Goal: Task Accomplishment & Management: Manage account settings

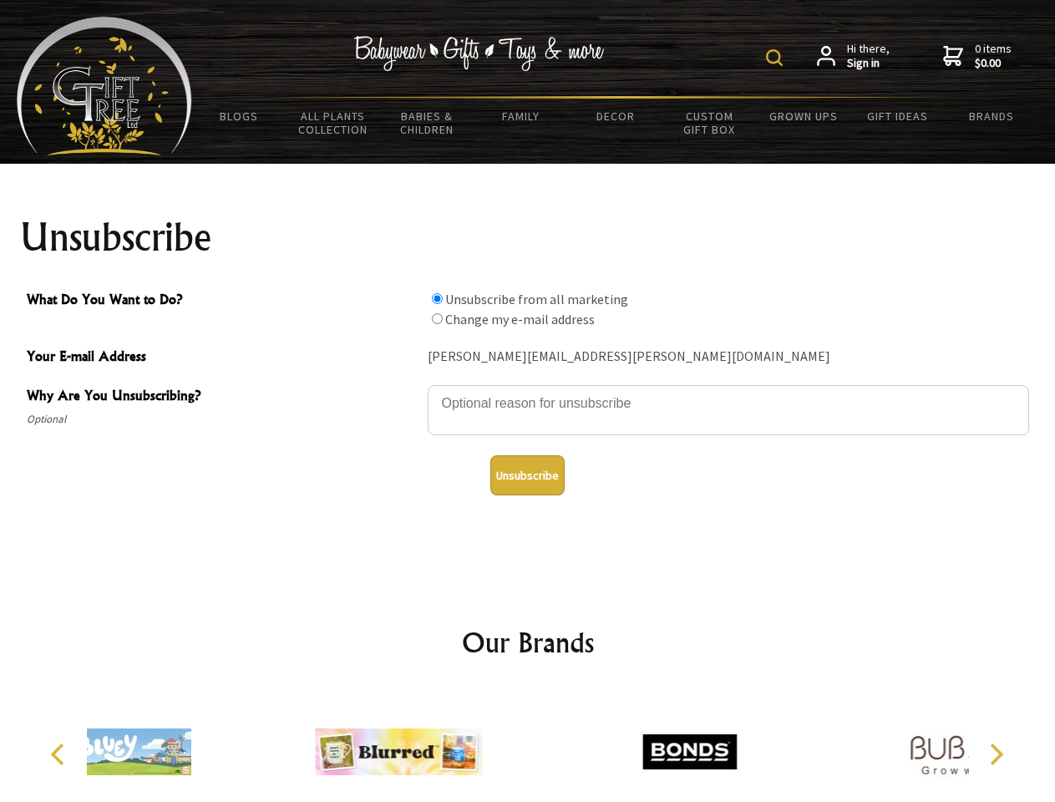
click at [777, 58] on img at bounding box center [774, 57] width 17 height 17
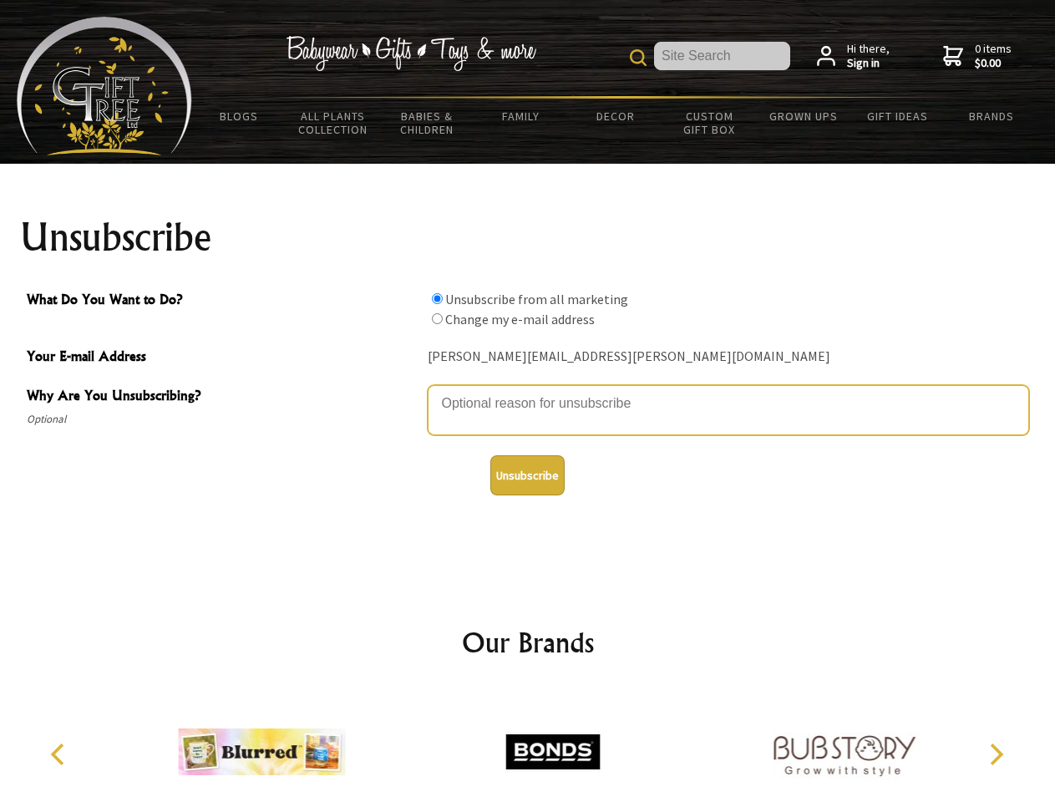
click at [528, 391] on textarea "Why Are You Unsubscribing?" at bounding box center [728, 410] width 601 height 50
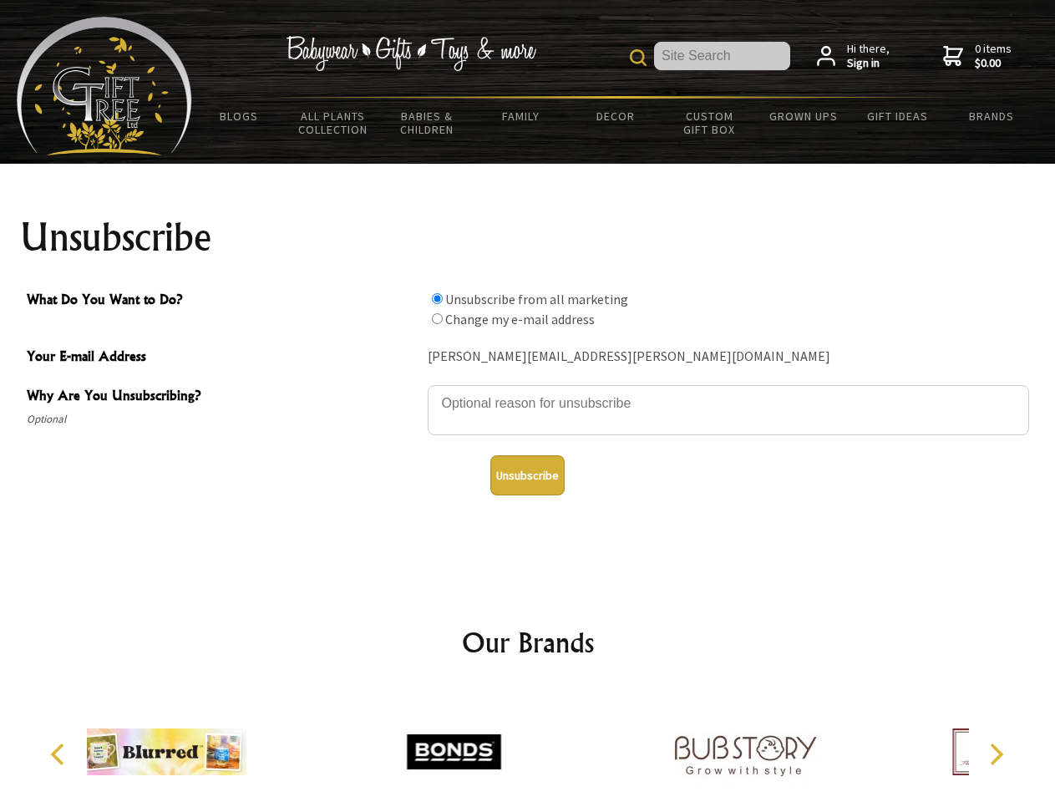
click at [437, 298] on input "What Do You Want to Do?" at bounding box center [437, 298] width 11 height 11
click at [437, 318] on input "What Do You Want to Do?" at bounding box center [437, 318] width 11 height 11
radio input "true"
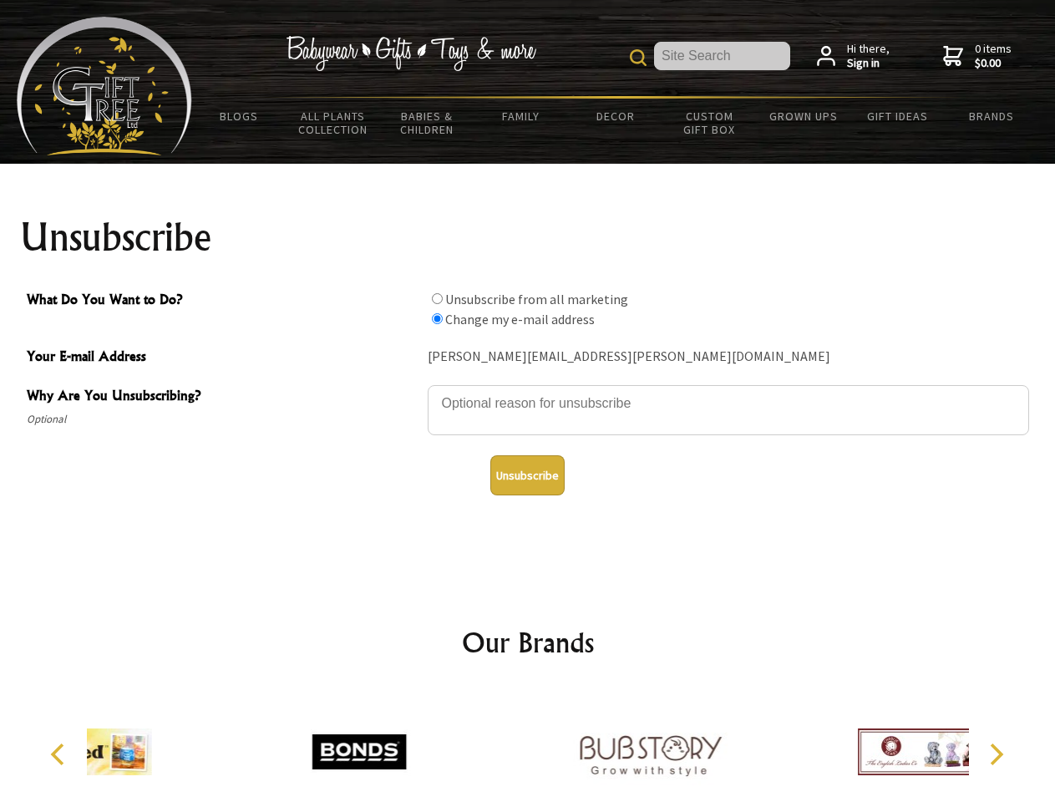
click at [527, 475] on button "Unsubscribe" at bounding box center [527, 475] width 74 height 40
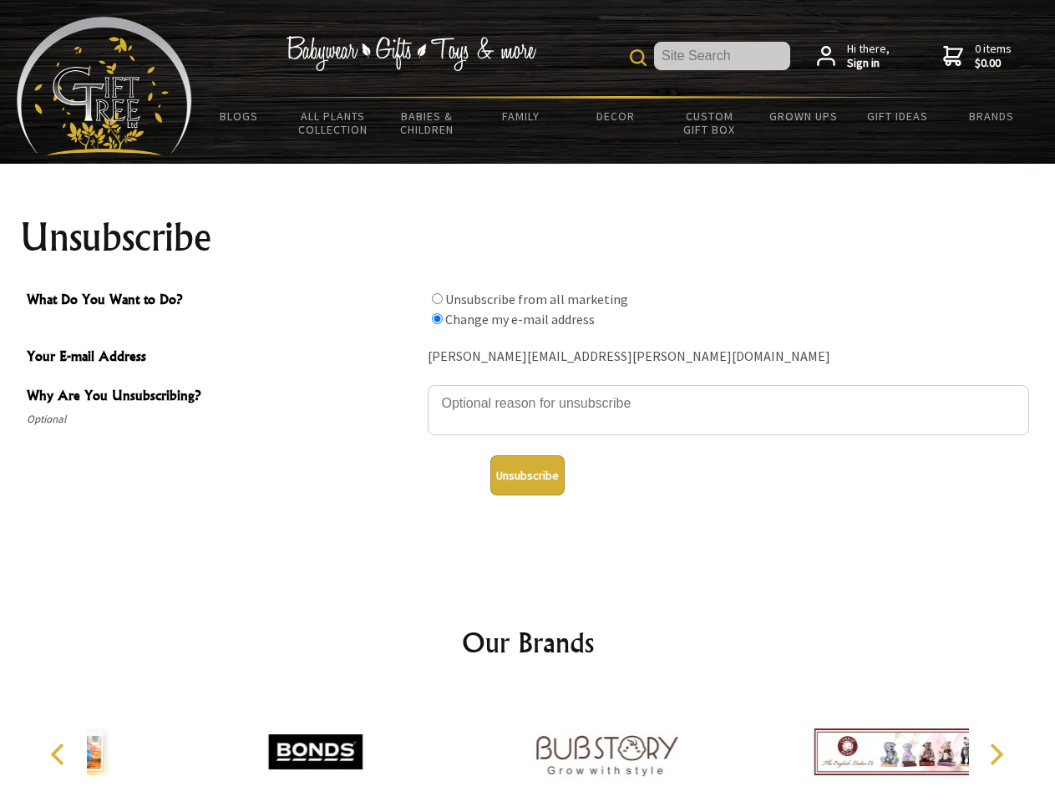
click at [528, 745] on img at bounding box center [606, 751] width 167 height 125
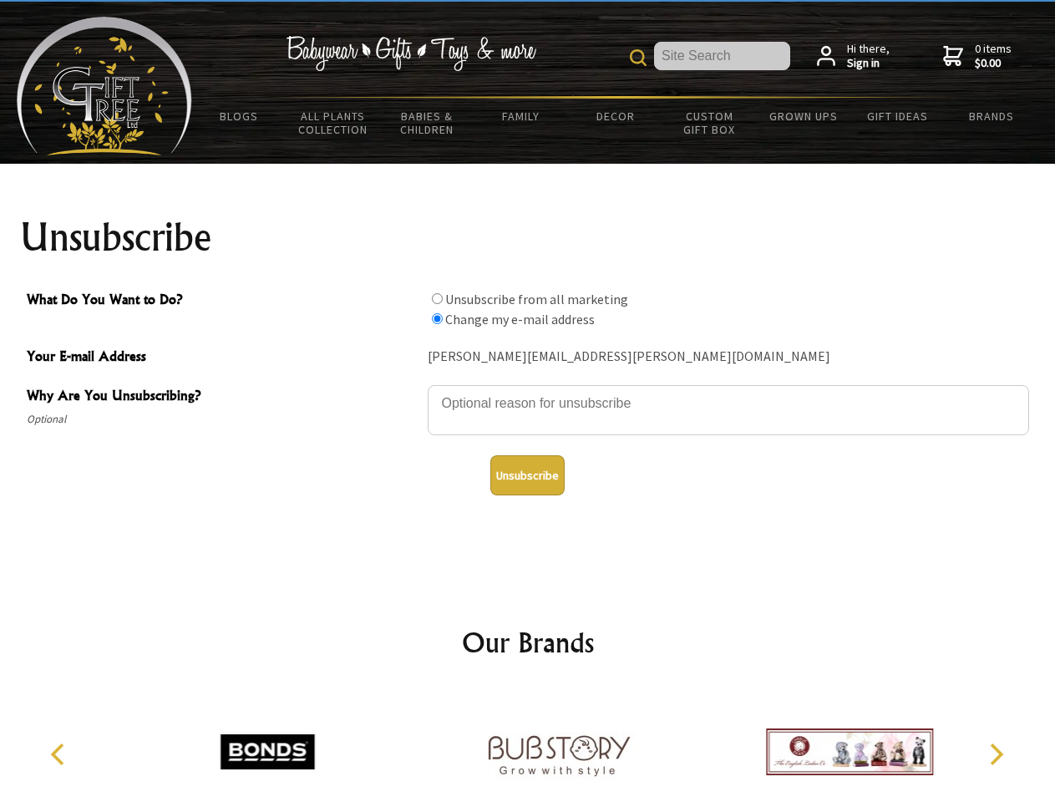
click at [60, 754] on icon "Previous" at bounding box center [59, 755] width 22 height 22
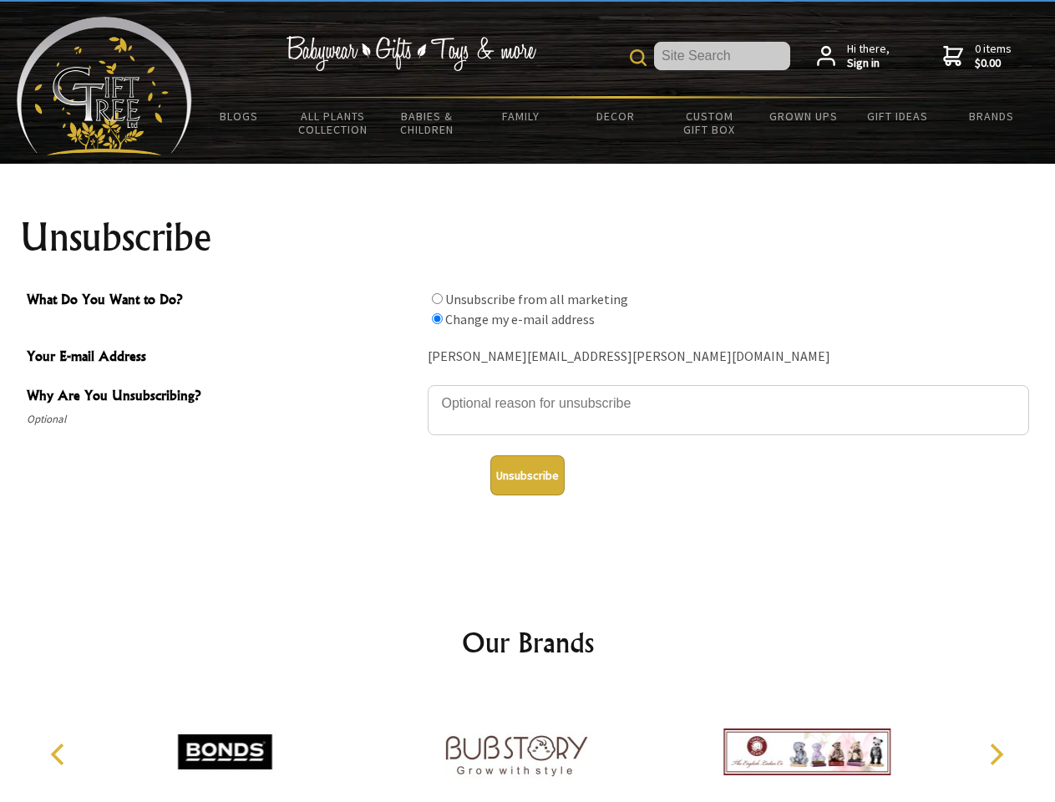
click at [996, 754] on icon "Next" at bounding box center [995, 755] width 22 height 22
